Goal: Check status: Check status

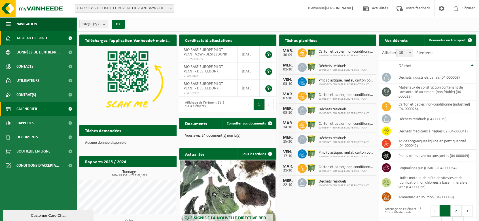
click at [37, 106] on link "Calendrier" at bounding box center [38, 109] width 76 height 14
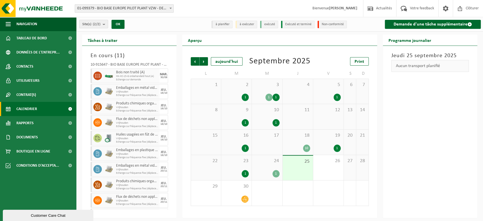
click at [267, 171] on div "1" at bounding box center [267, 173] width 25 height 7
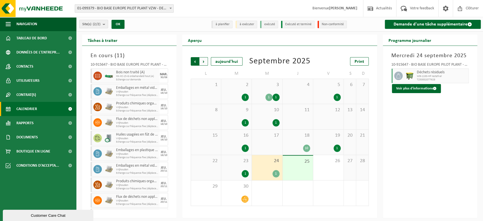
click at [202, 62] on span "Suivant" at bounding box center [204, 61] width 8 height 8
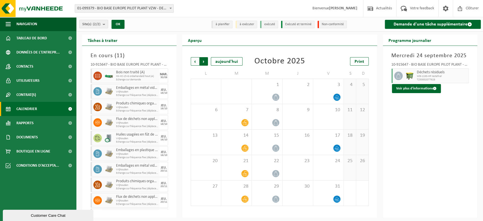
click at [195, 61] on span "Précédent" at bounding box center [195, 61] width 8 height 8
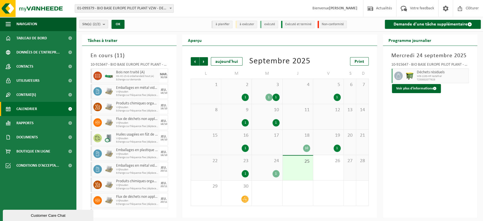
click at [309, 146] on div "10" at bounding box center [306, 148] width 7 height 7
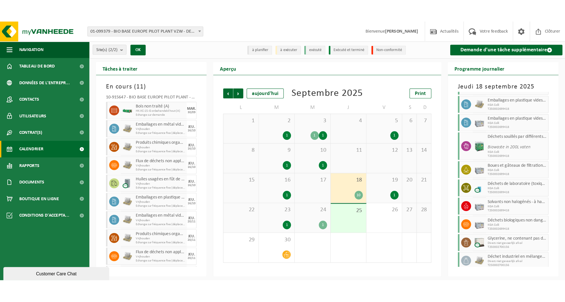
scroll to position [32, 0]
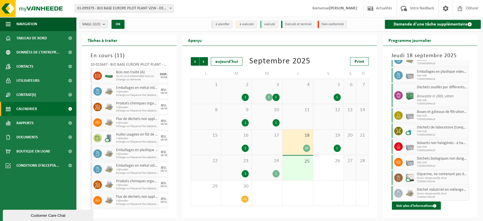
click at [332, 136] on span "19" at bounding box center [328, 136] width 25 height 6
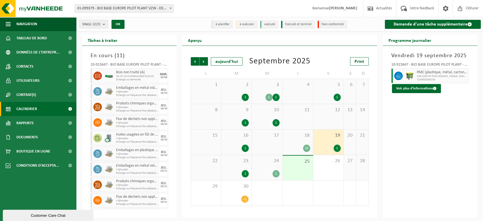
click at [300, 140] on div "18 10" at bounding box center [298, 142] width 30 height 25
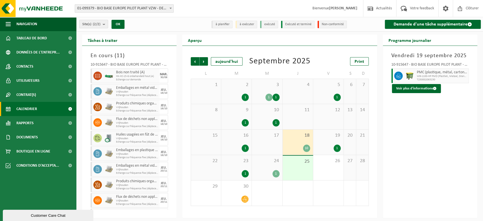
click at [278, 140] on div "17" at bounding box center [267, 142] width 30 height 25
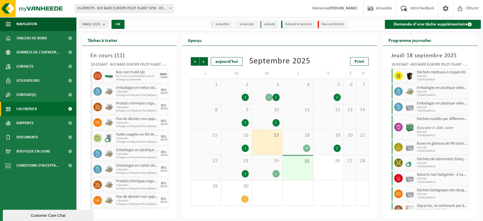
click at [248, 141] on div "16 1" at bounding box center [236, 142] width 30 height 25
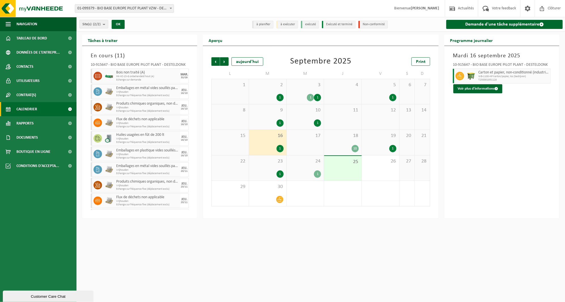
click at [333, 151] on div "10" at bounding box center [343, 148] width 32 height 7
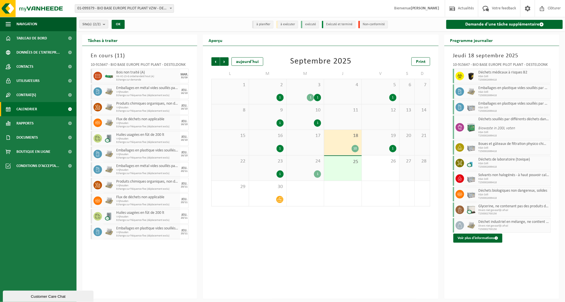
click at [304, 175] on div "1" at bounding box center [305, 173] width 32 height 7
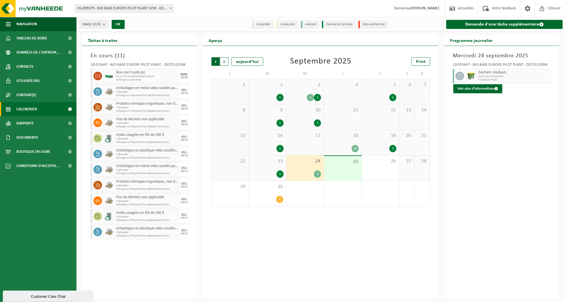
click at [225, 64] on span "Suivant" at bounding box center [224, 61] width 8 height 8
